Goal: Task Accomplishment & Management: Complete application form

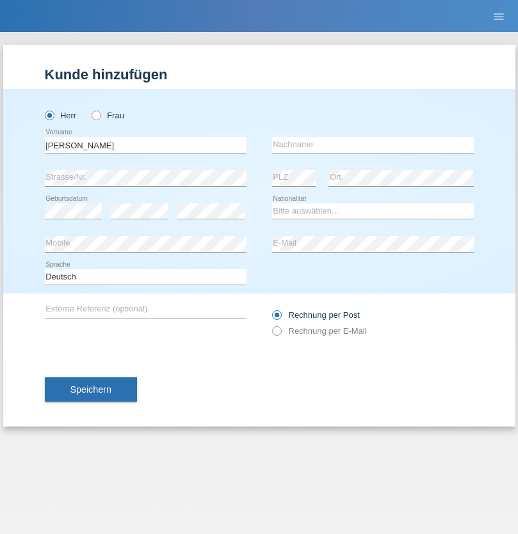
type input "[PERSON_NAME]"
click at [372, 145] on input "text" at bounding box center [373, 145] width 202 height 16
type input "[PERSON_NAME]"
select select "PT"
select select "C"
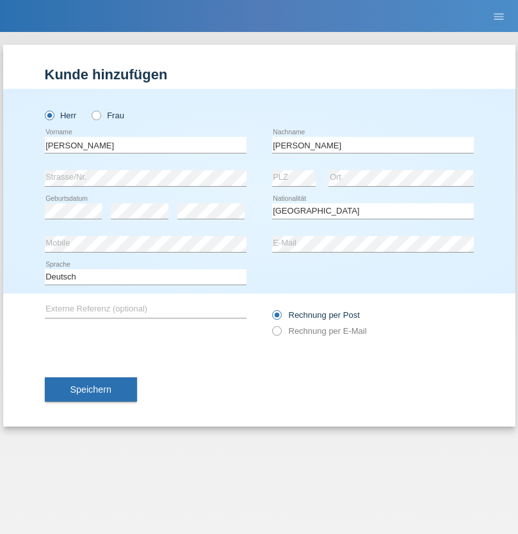
select select "05"
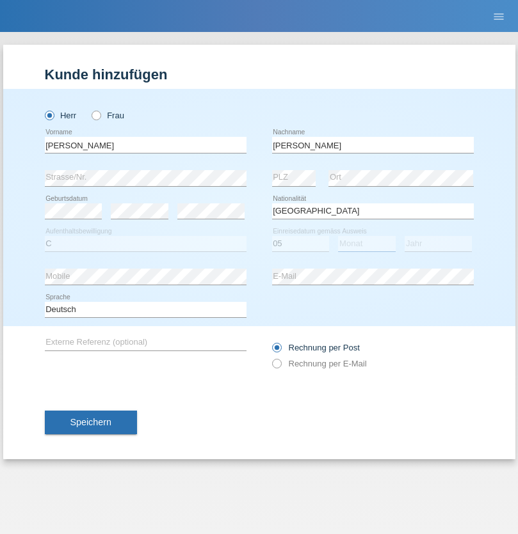
select select "09"
select select "2017"
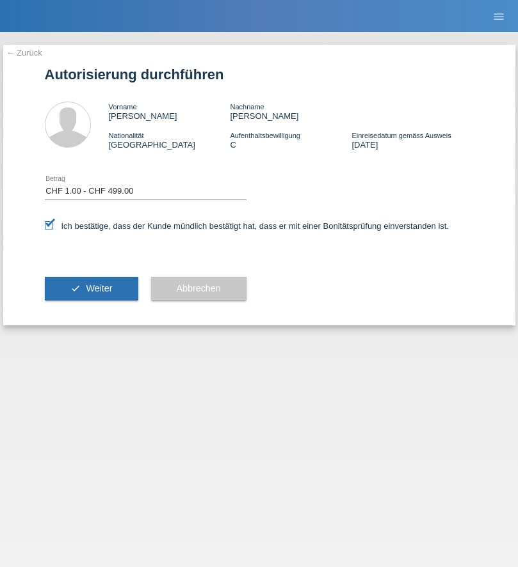
select select "1"
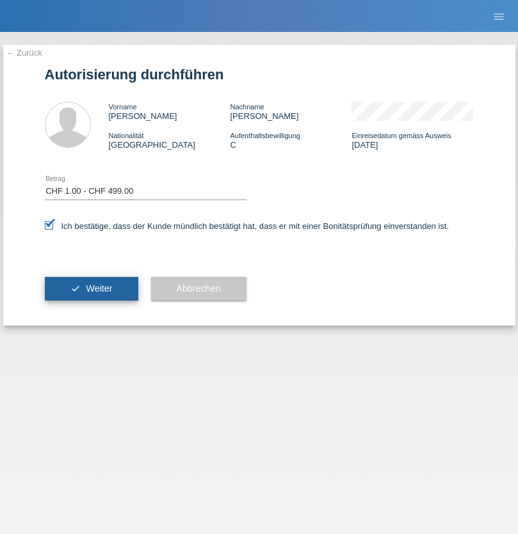
click at [91, 289] on span "Weiter" at bounding box center [99, 288] width 26 height 10
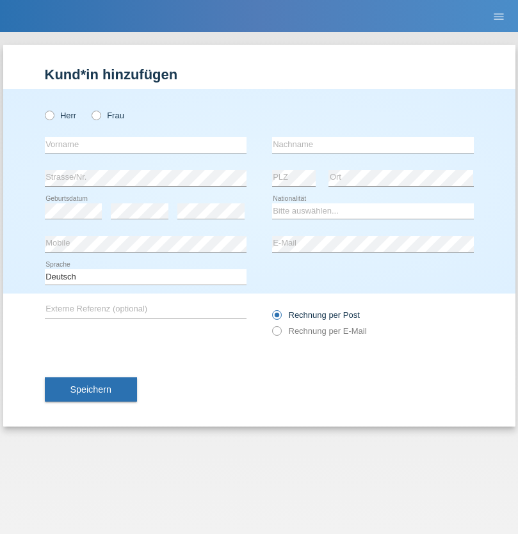
radio input "true"
click at [145, 145] on input "text" at bounding box center [146, 145] width 202 height 16
type input "Mathias"
click at [372, 145] on input "text" at bounding box center [373, 145] width 202 height 16
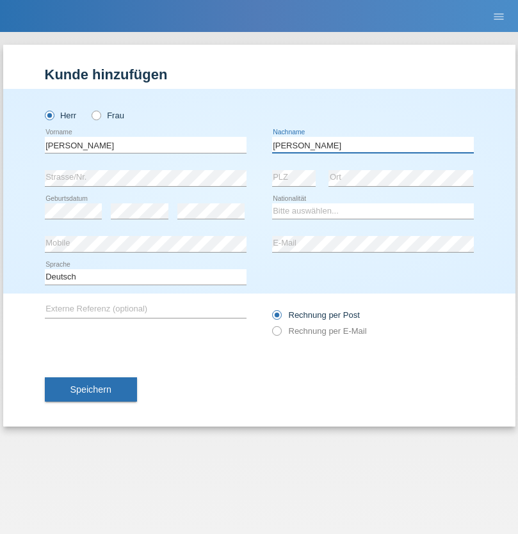
type input "Pereira"
select select "PT"
select select "C"
select select "05"
select select "09"
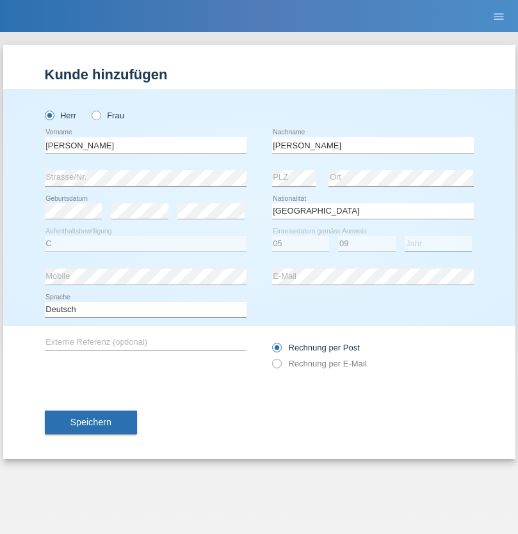
select select "2015"
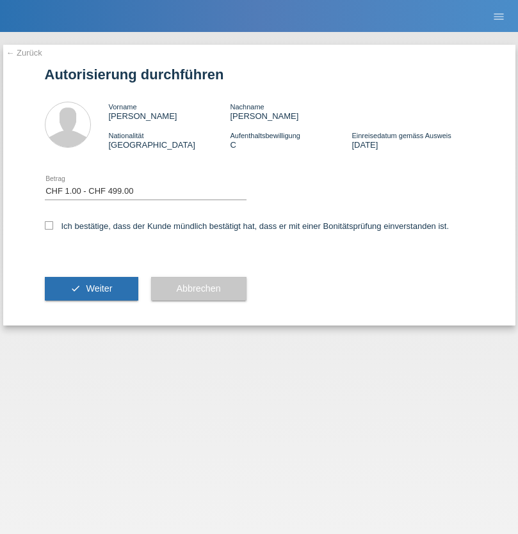
select select "1"
checkbox input "true"
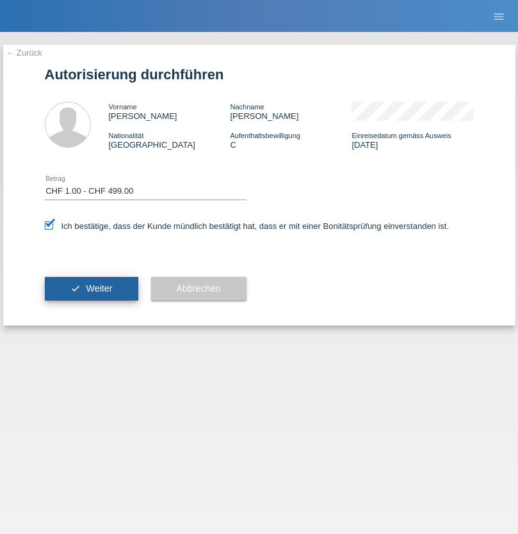
click at [91, 289] on span "Weiter" at bounding box center [99, 288] width 26 height 10
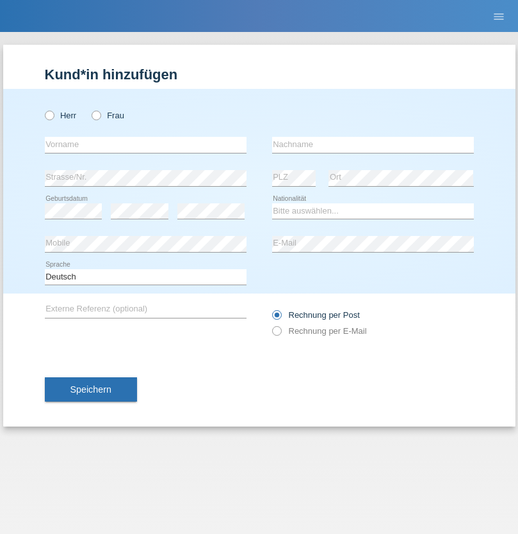
radio input "true"
click at [145, 145] on input "text" at bounding box center [146, 145] width 202 height 16
type input "Fatlind"
click at [372, 145] on input "text" at bounding box center [373, 145] width 202 height 16
type input "Himaj"
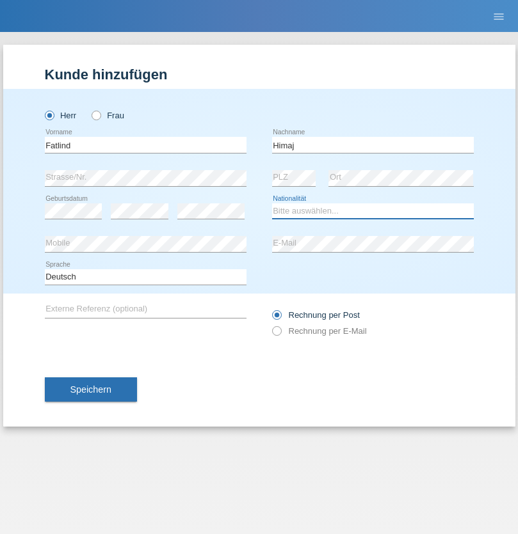
select select "CH"
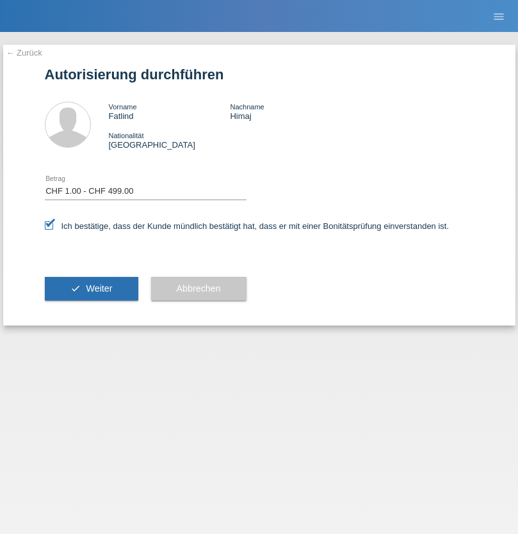
select select "1"
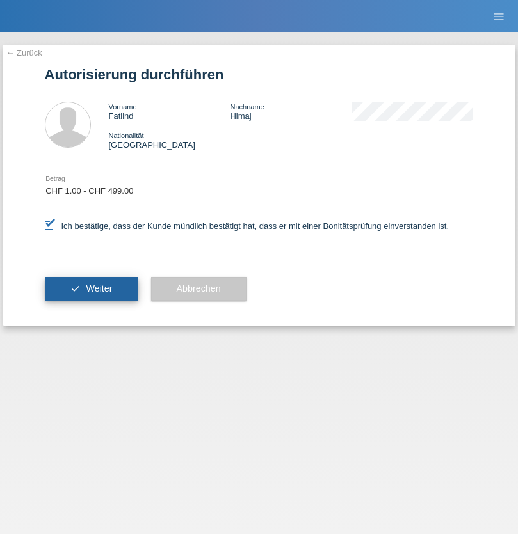
click at [91, 289] on span "Weiter" at bounding box center [99, 288] width 26 height 10
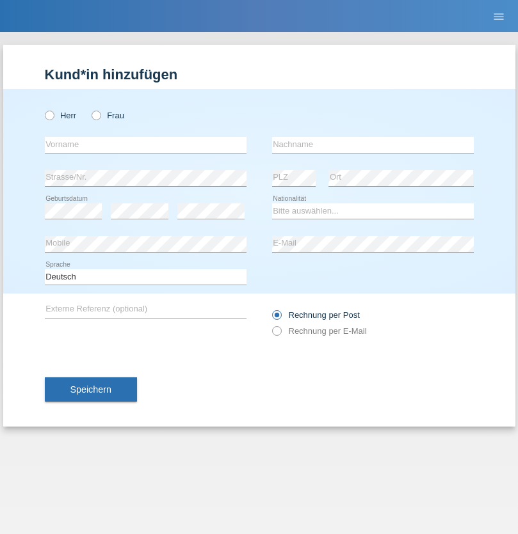
radio input "true"
click at [145, 145] on input "text" at bounding box center [146, 145] width 202 height 16
type input "Rodrigo"
click at [372, 145] on input "text" at bounding box center [373, 145] width 202 height 16
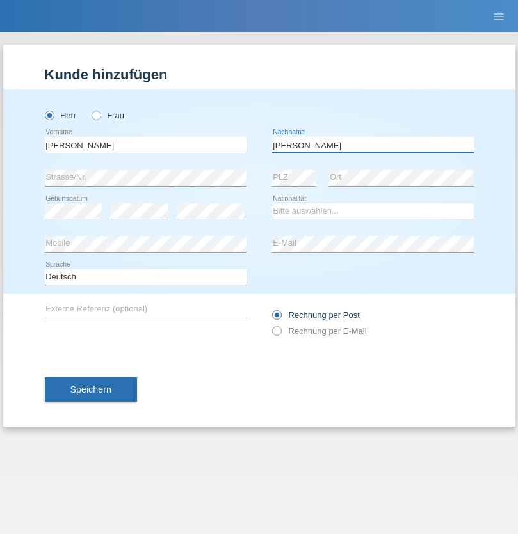
type input "Pereira"
select select "CH"
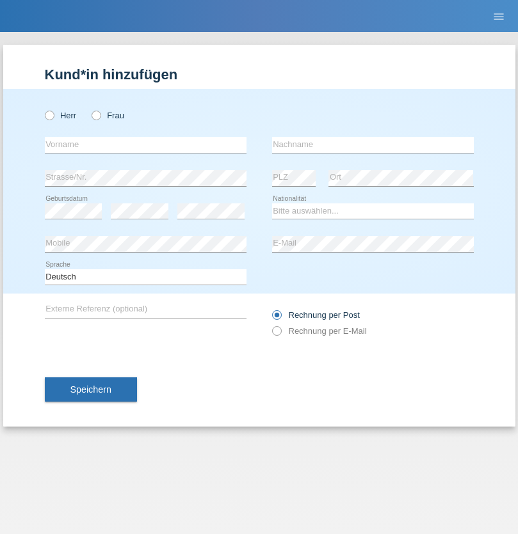
radio input "true"
click at [145, 145] on input "text" at bounding box center [146, 145] width 202 height 16
type input "Iris"
click at [372, 145] on input "text" at bounding box center [373, 145] width 202 height 16
type input "Manco"
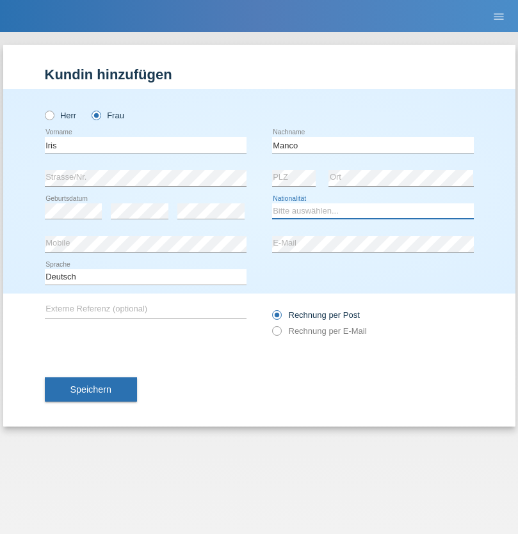
select select "CH"
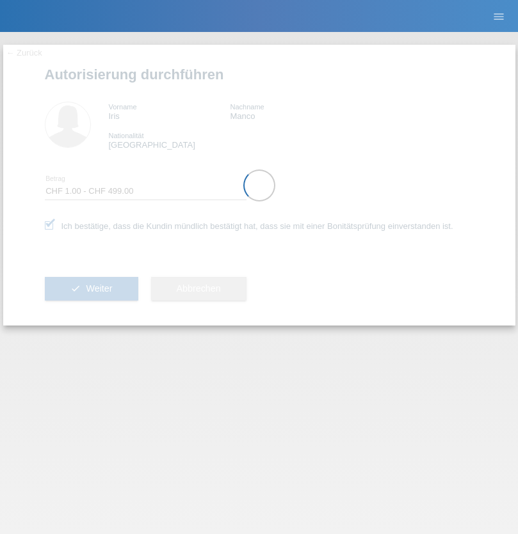
select select "1"
